Goal: Check status: Check status

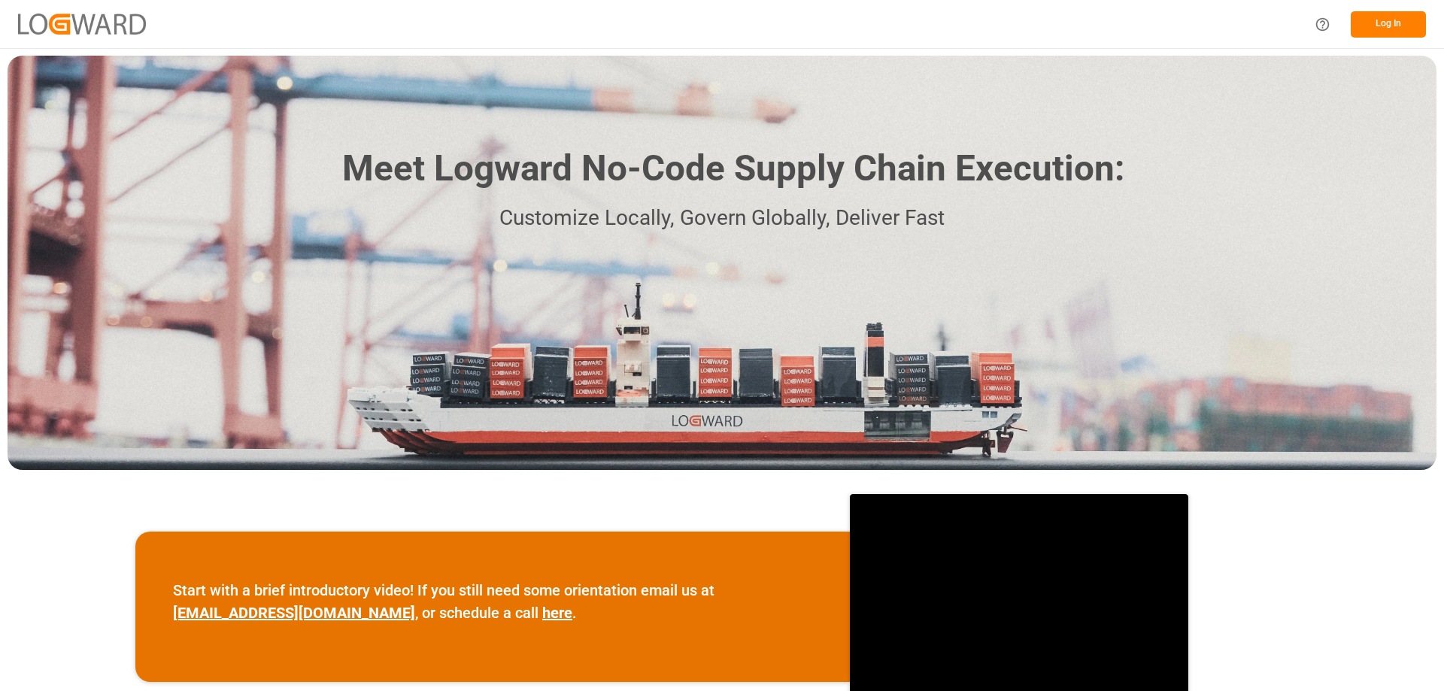
click at [1383, 23] on button "Log In" at bounding box center [1388, 24] width 75 height 26
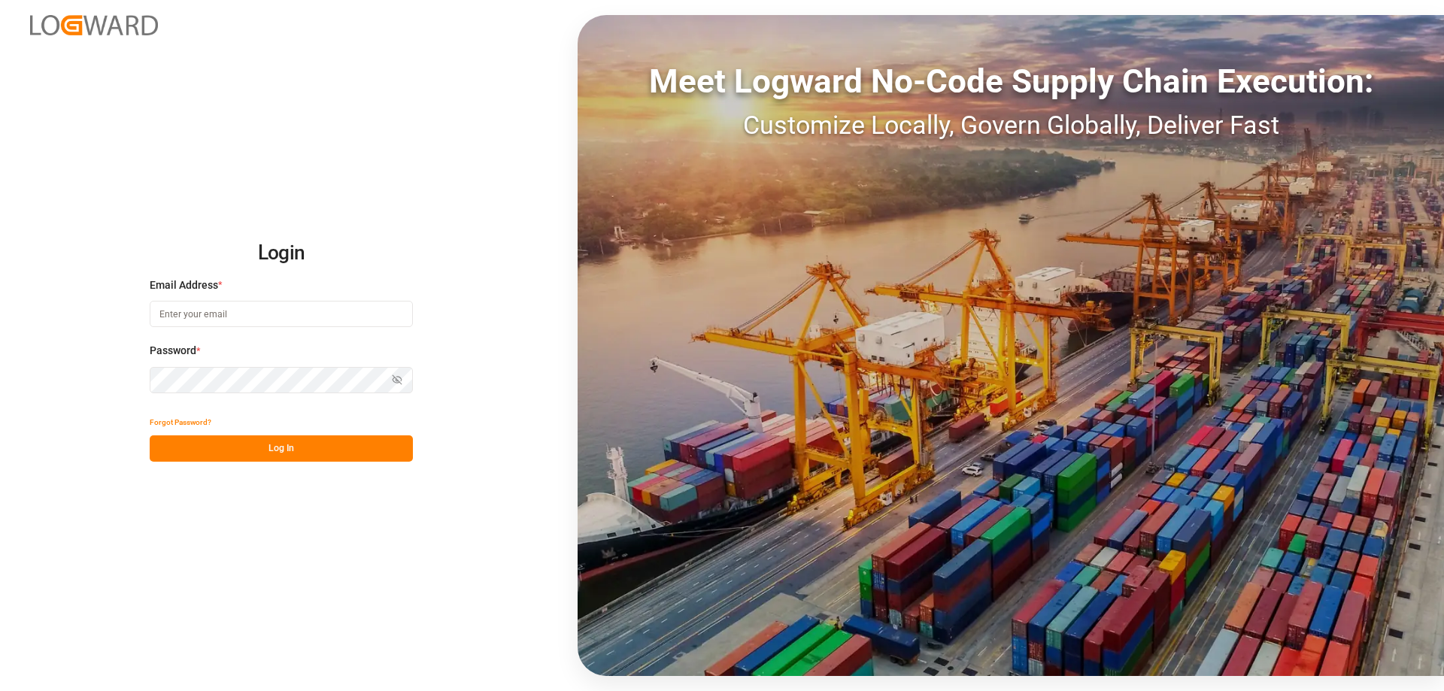
type input "[EMAIL_ADDRESS][PERSON_NAME][DOMAIN_NAME]"
click at [285, 443] on button "Log In" at bounding box center [281, 449] width 263 height 26
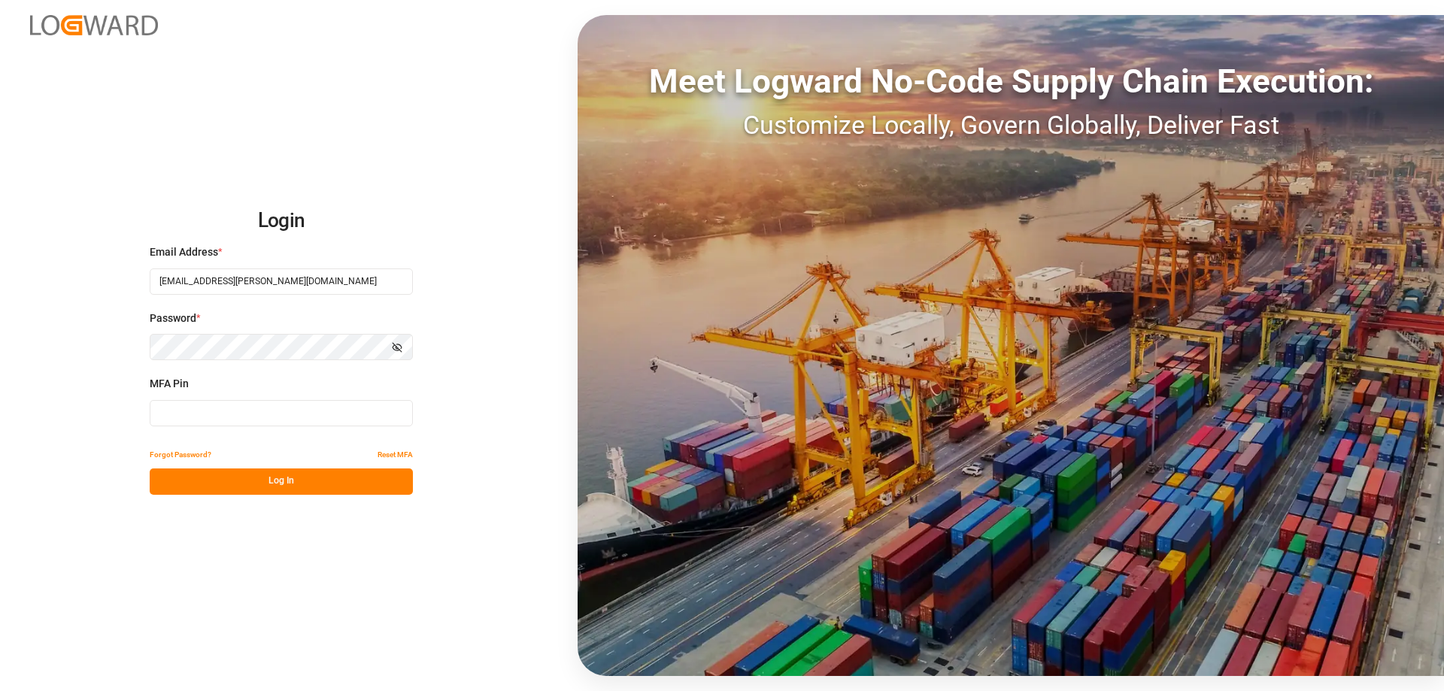
click at [229, 414] on input at bounding box center [281, 413] width 263 height 26
type input "558775"
click at [256, 487] on button "Log In" at bounding box center [281, 482] width 263 height 26
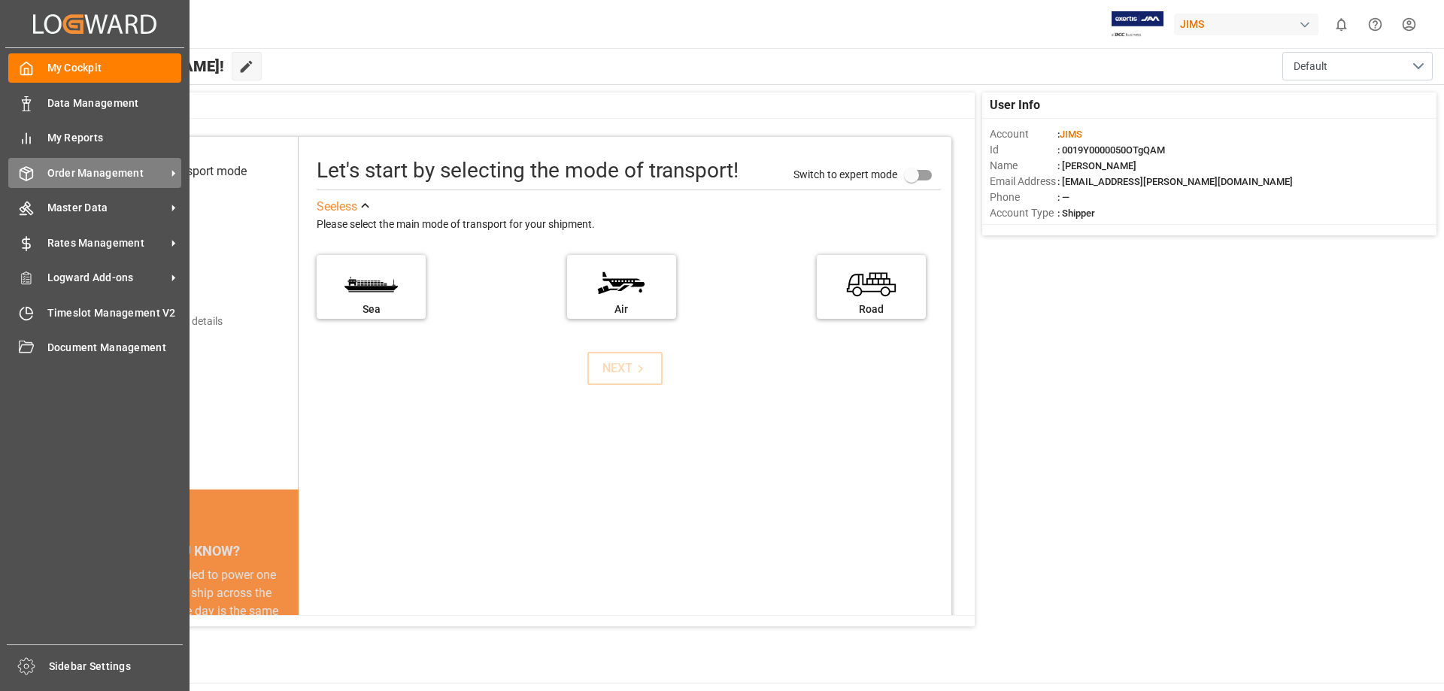
click at [136, 170] on span "Order Management" at bounding box center [106, 174] width 119 height 16
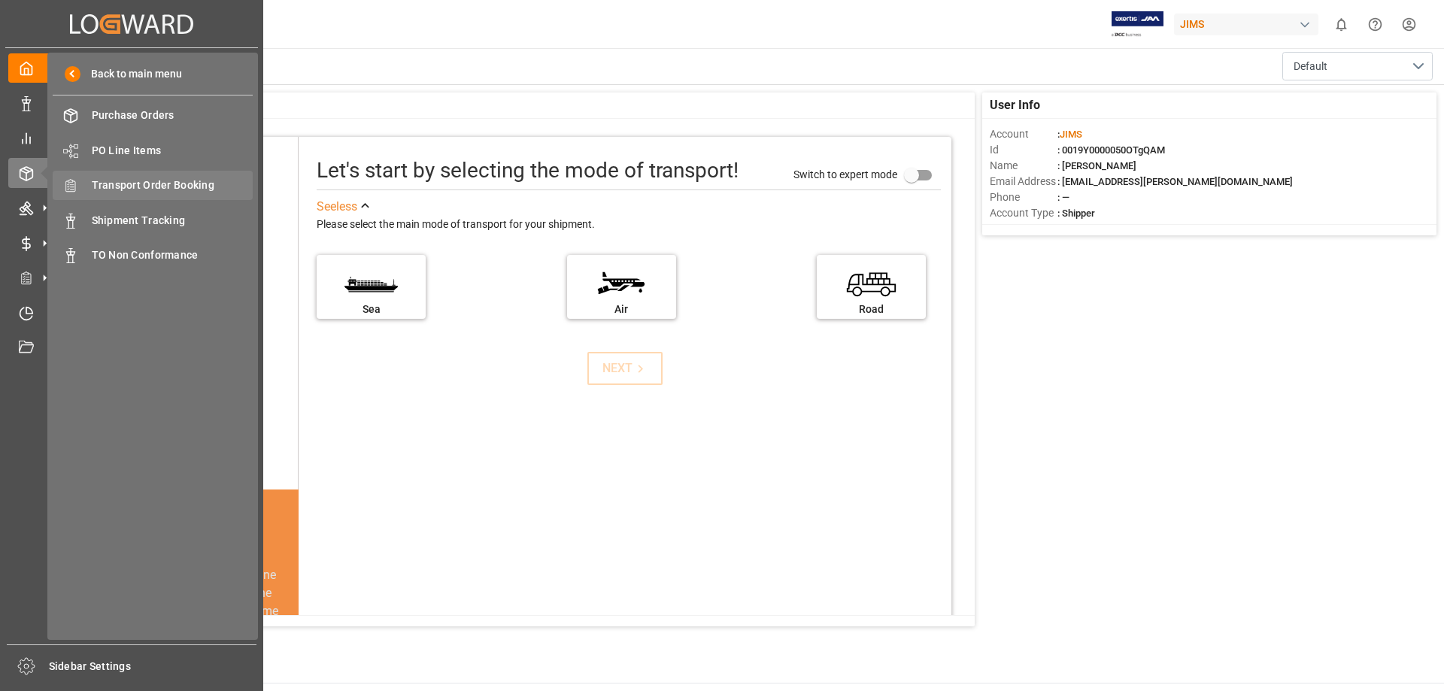
click at [193, 185] on span "Transport Order Booking" at bounding box center [173, 186] width 162 height 16
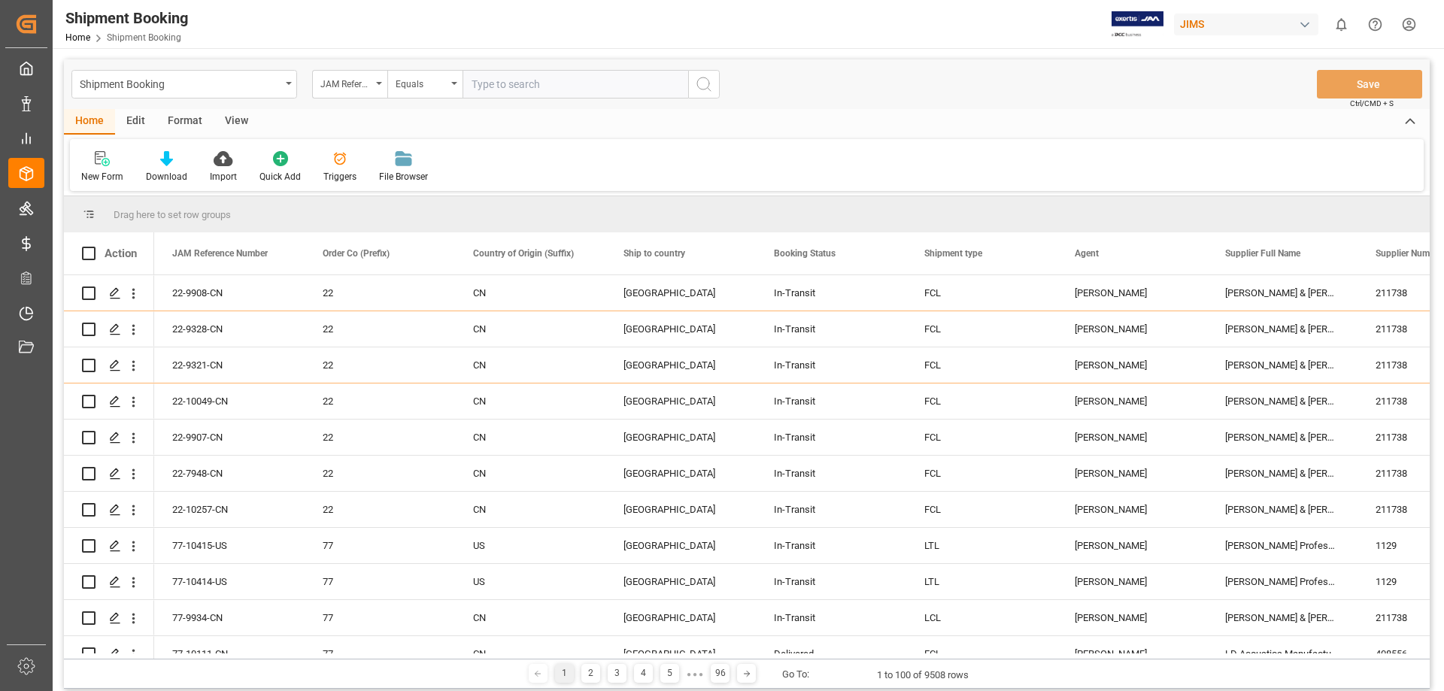
click at [505, 86] on input "text" at bounding box center [576, 84] width 226 height 29
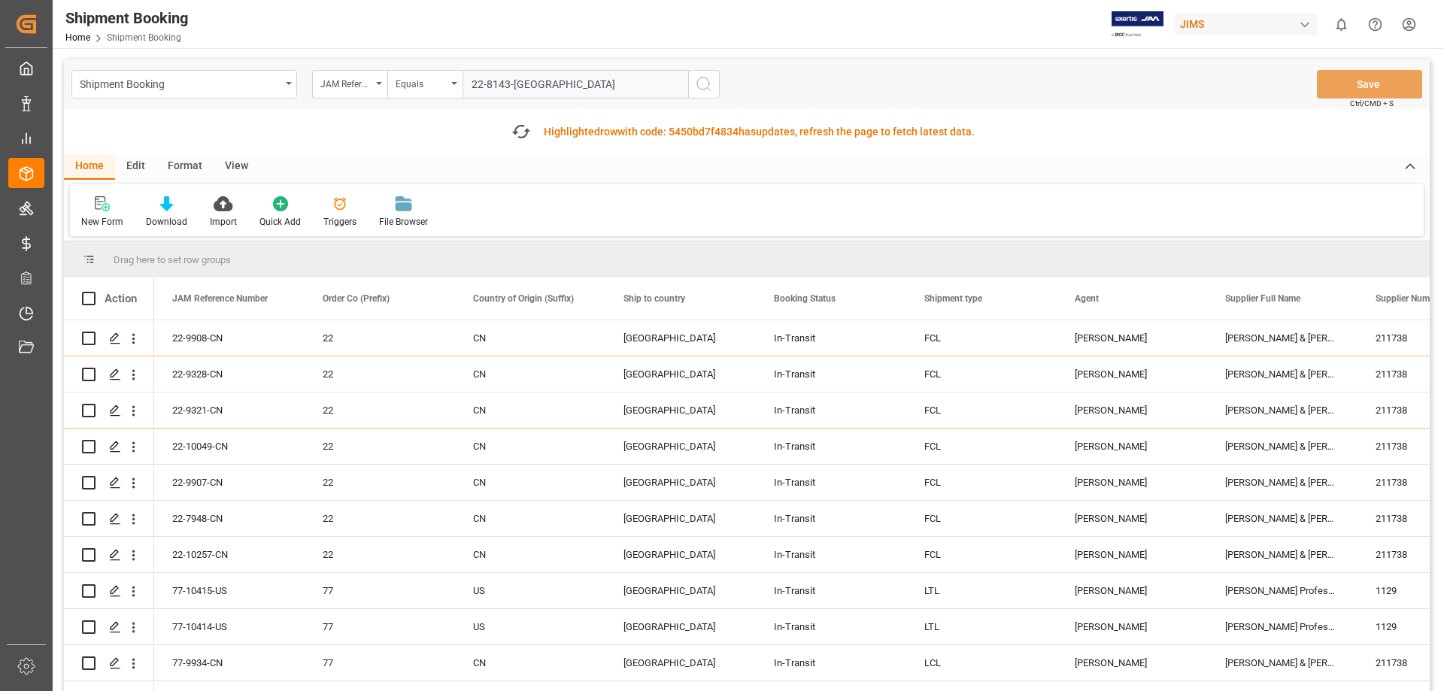
type input "22-8143-[GEOGRAPHIC_DATA]"
click at [703, 83] on icon "search button" at bounding box center [704, 84] width 18 height 18
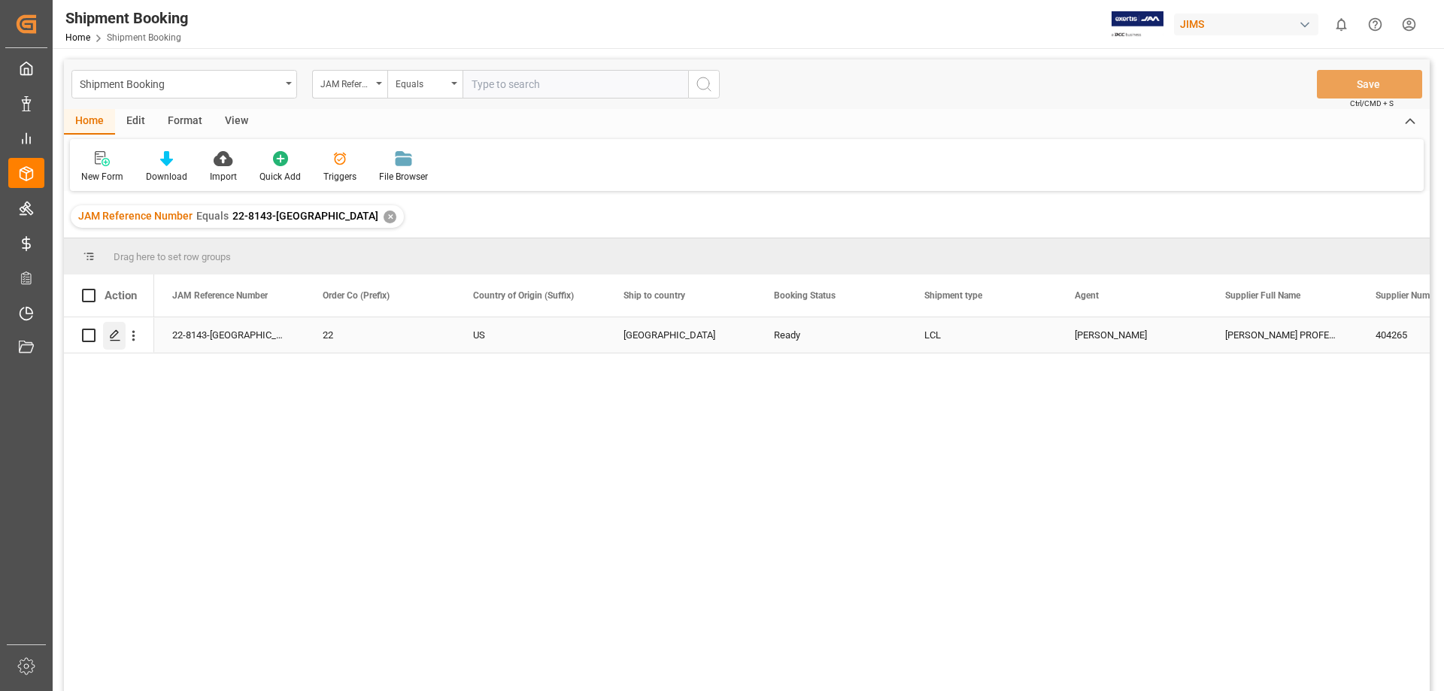
click at [117, 333] on icon "Press SPACE to select this row." at bounding box center [115, 336] width 12 height 12
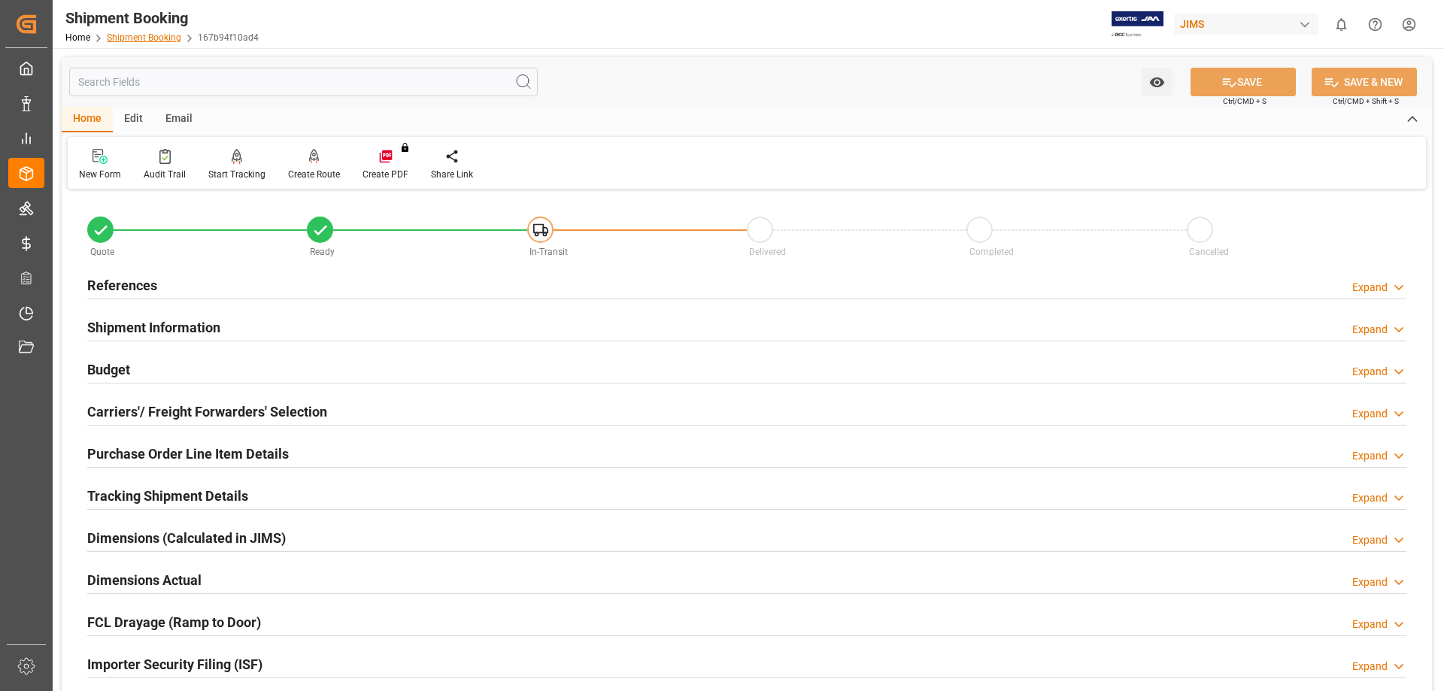
click at [136, 34] on link "Shipment Booking" at bounding box center [144, 37] width 74 height 11
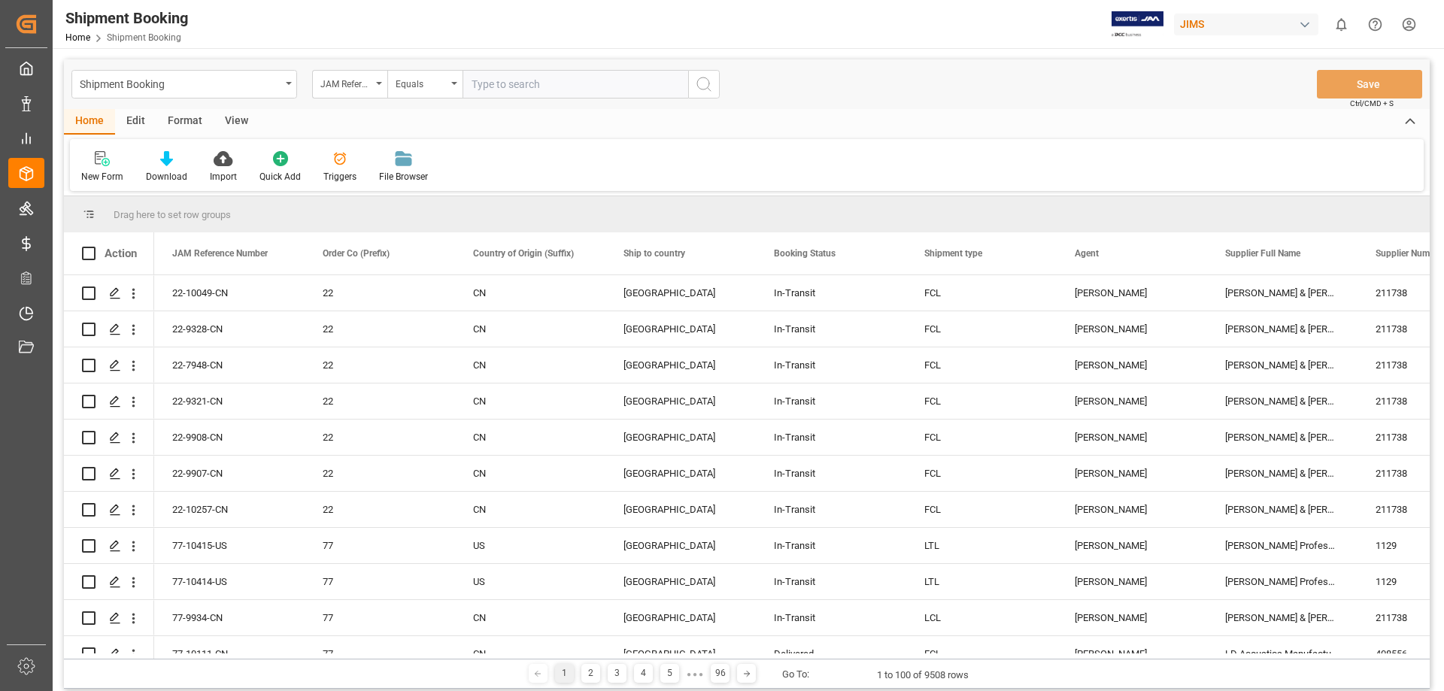
click at [512, 87] on input "text" at bounding box center [576, 84] width 226 height 29
type input "22-8143-[GEOGRAPHIC_DATA]"
click at [700, 83] on icon "search button" at bounding box center [704, 84] width 18 height 18
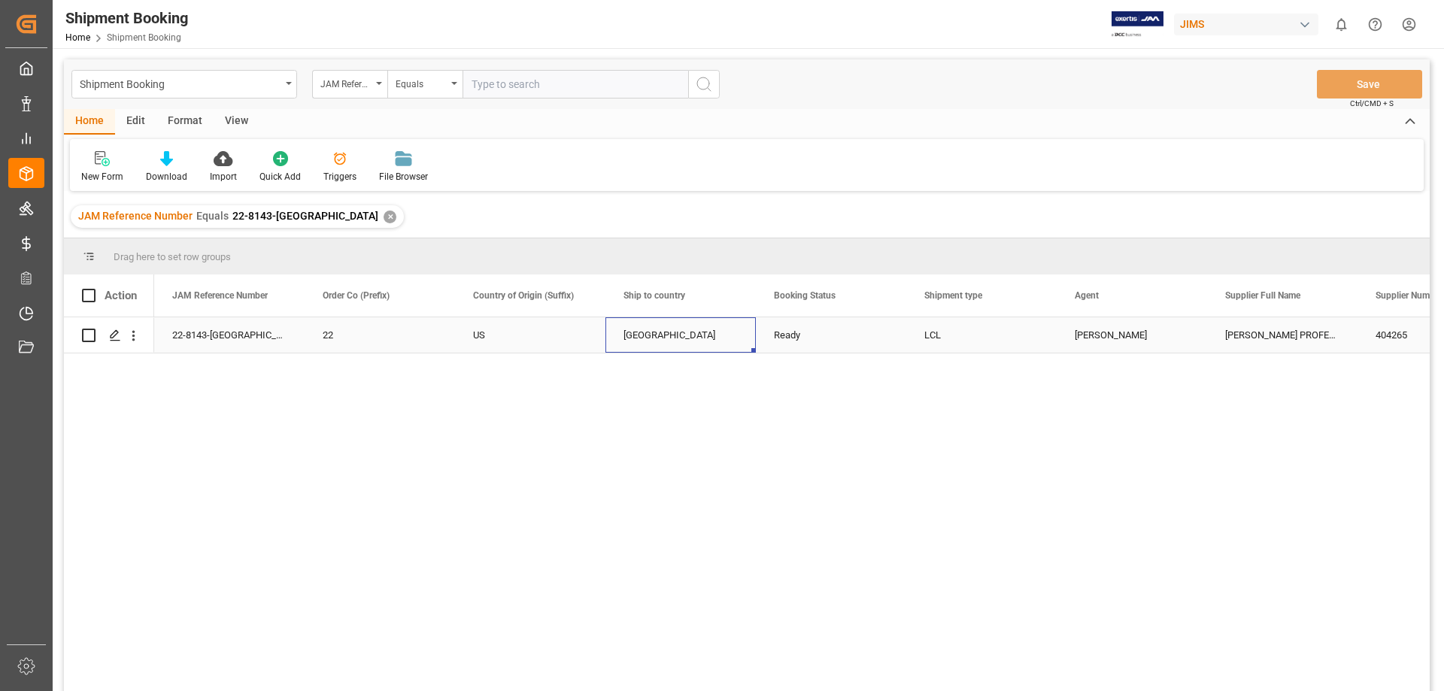
click at [654, 331] on div "[GEOGRAPHIC_DATA]" at bounding box center [681, 335] width 114 height 35
